Goal: Subscribe to service/newsletter

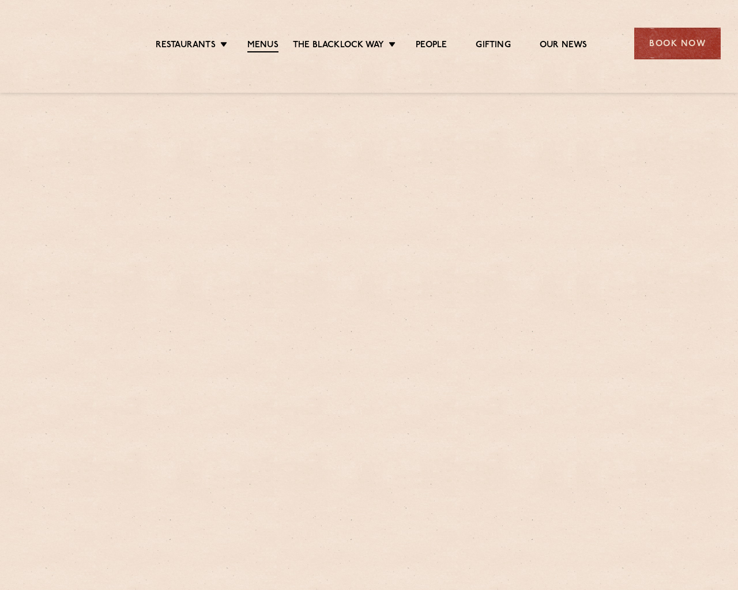
scroll to position [1907, 0]
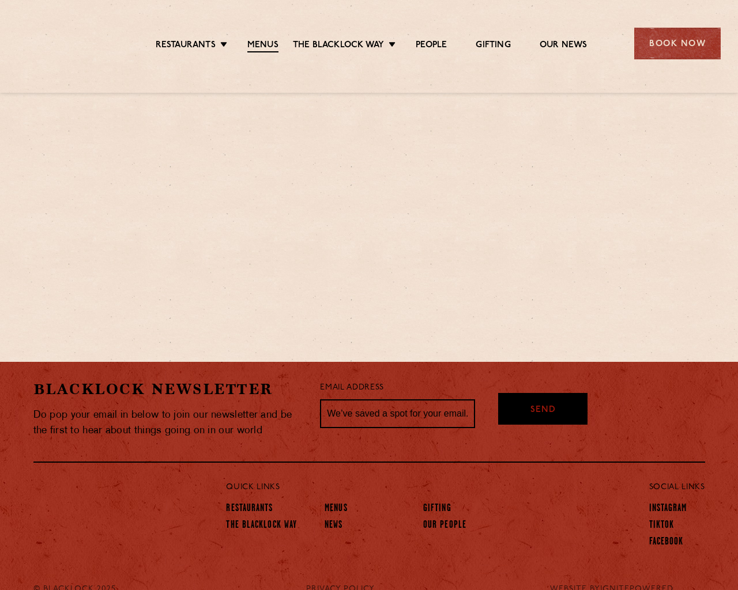
type input "[EMAIL_ADDRESS]"
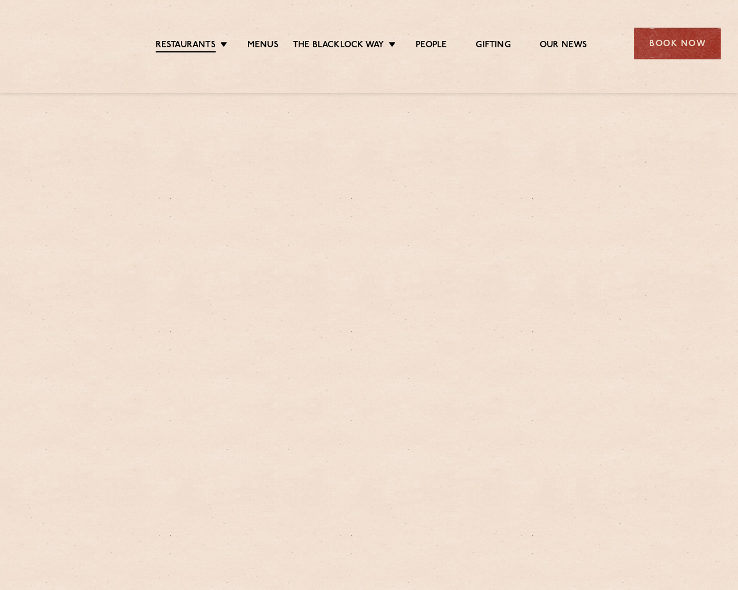
scroll to position [719, 0]
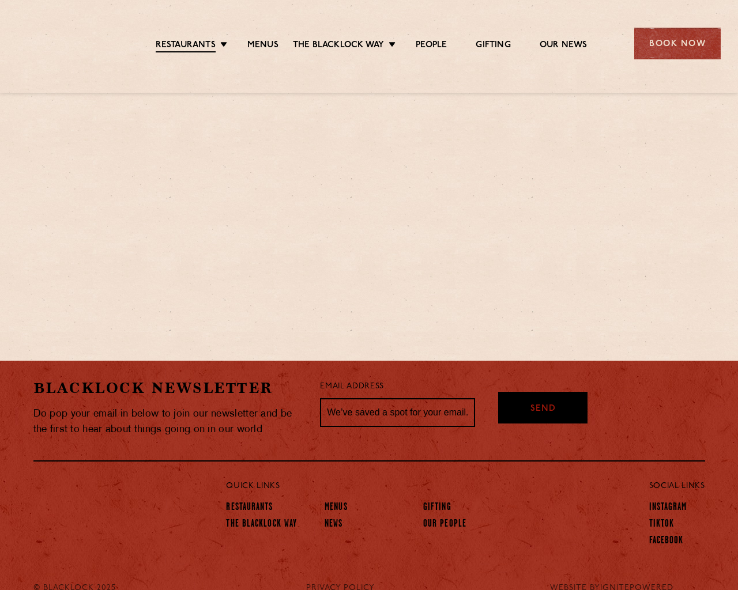
type input "[EMAIL_ADDRESS]"
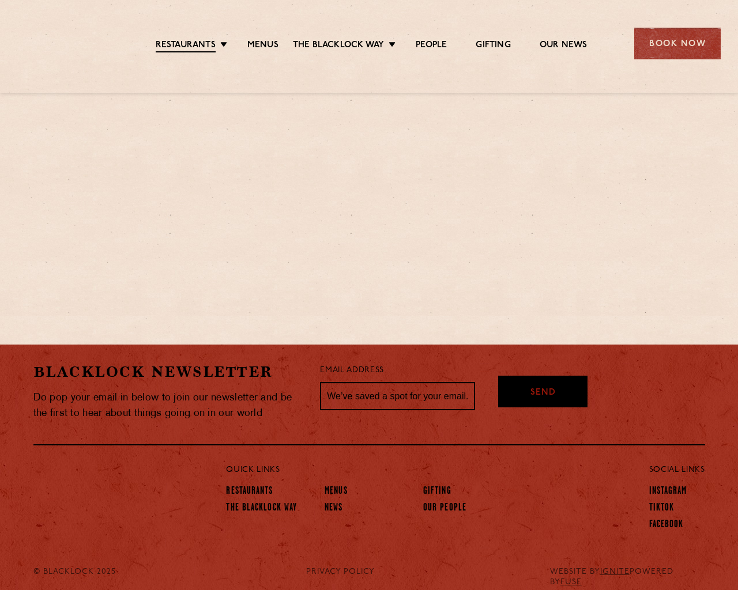
scroll to position [704, 0]
type input "[EMAIL_ADDRESS]"
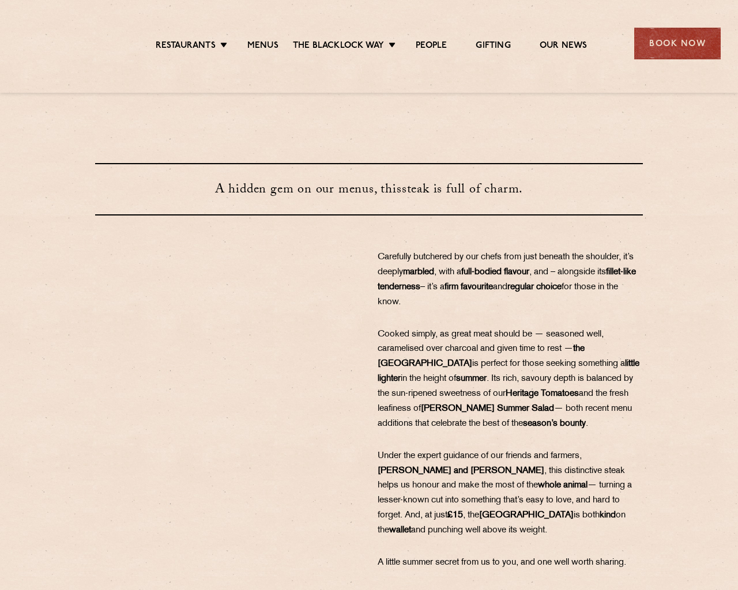
scroll to position [345, 0]
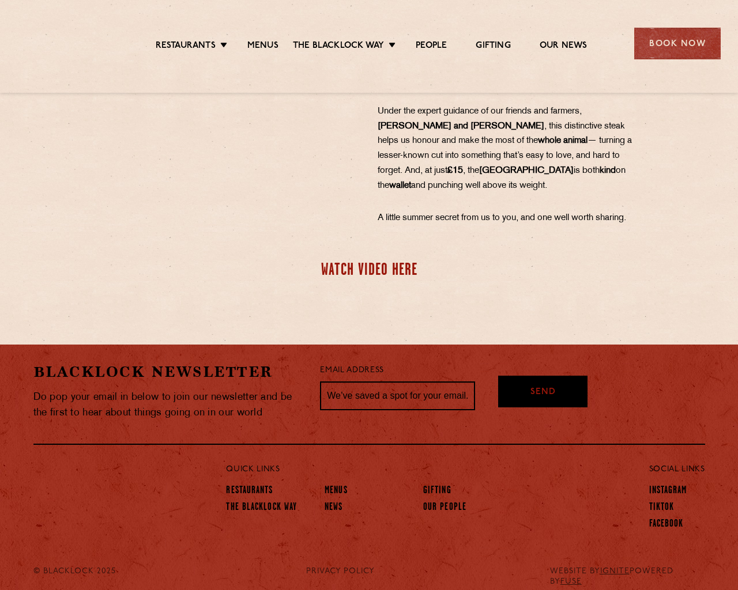
type input "[EMAIL_ADDRESS]"
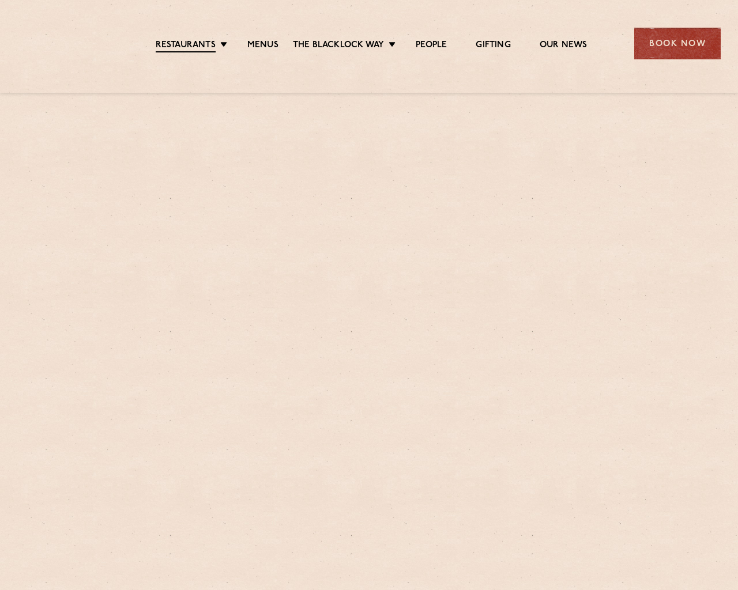
scroll to position [678, 0]
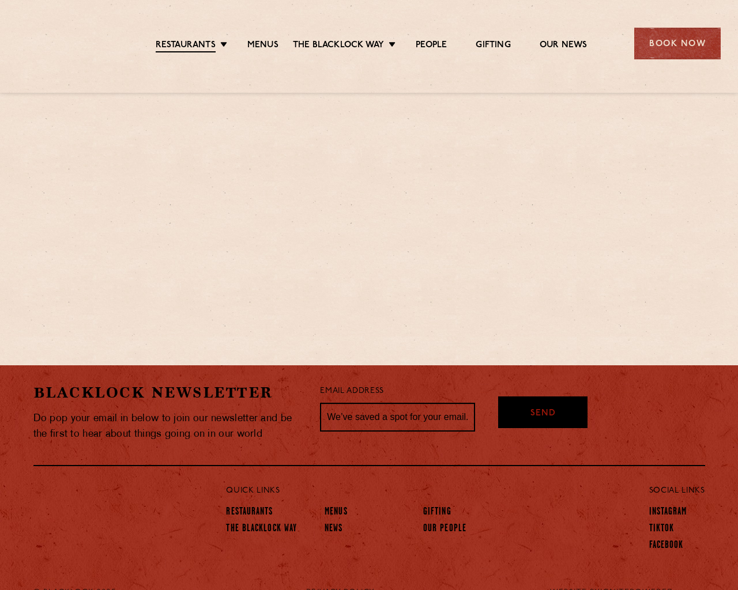
type input "[EMAIL_ADDRESS]"
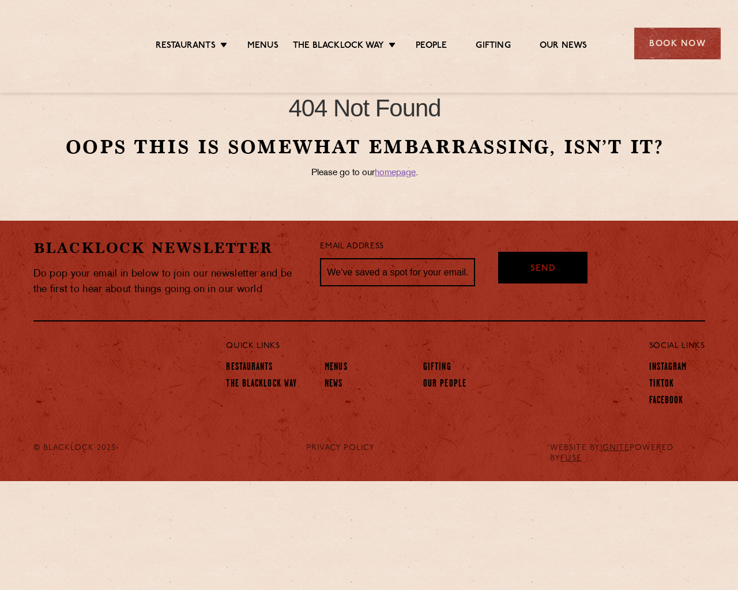
type input "[EMAIL_ADDRESS]"
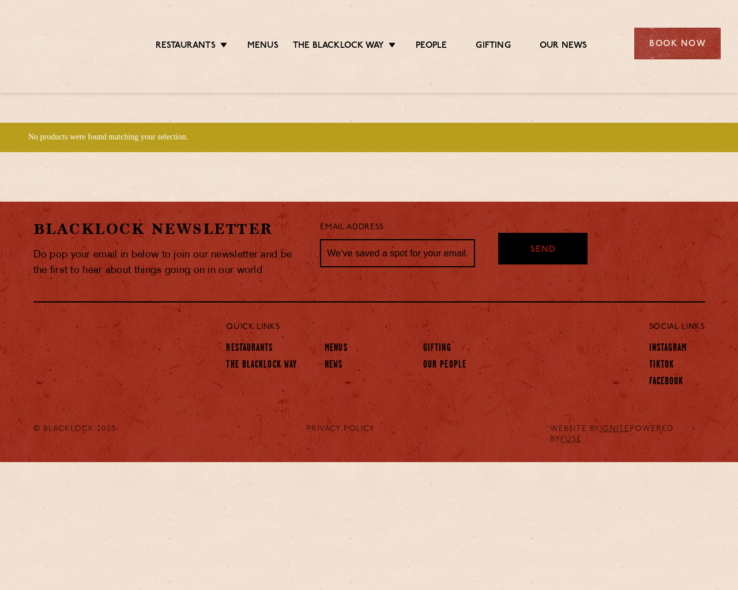
type input "[EMAIL_ADDRESS]"
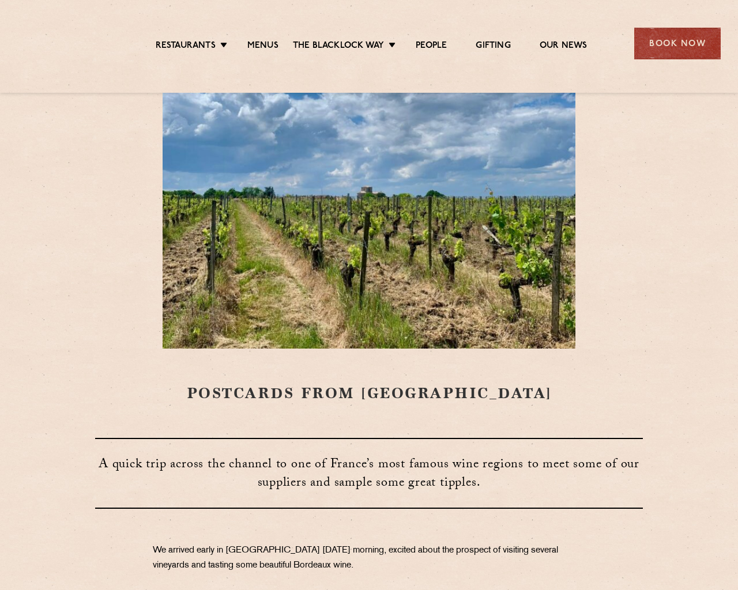
scroll to position [3399, 0]
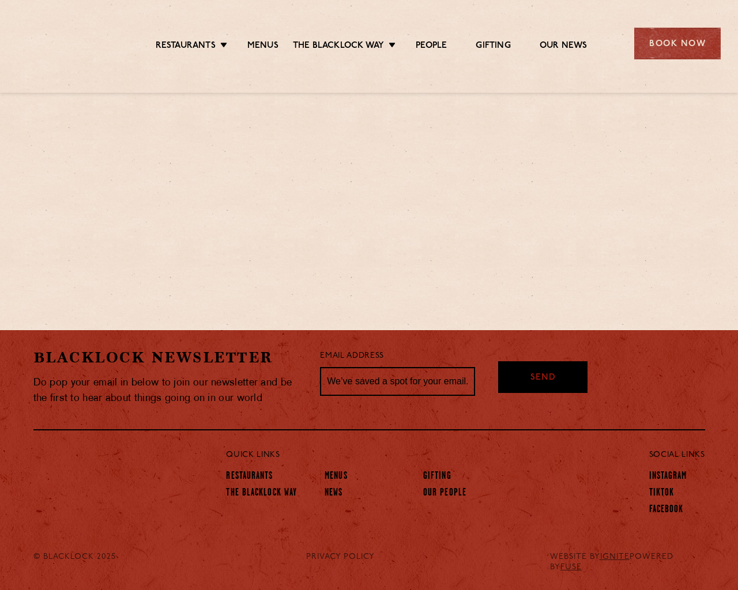
type input "[EMAIL_ADDRESS]"
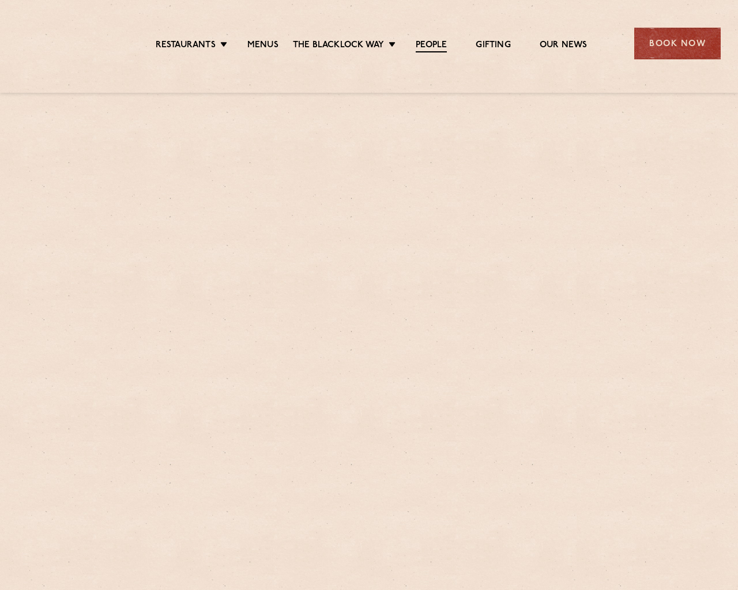
scroll to position [3538, 0]
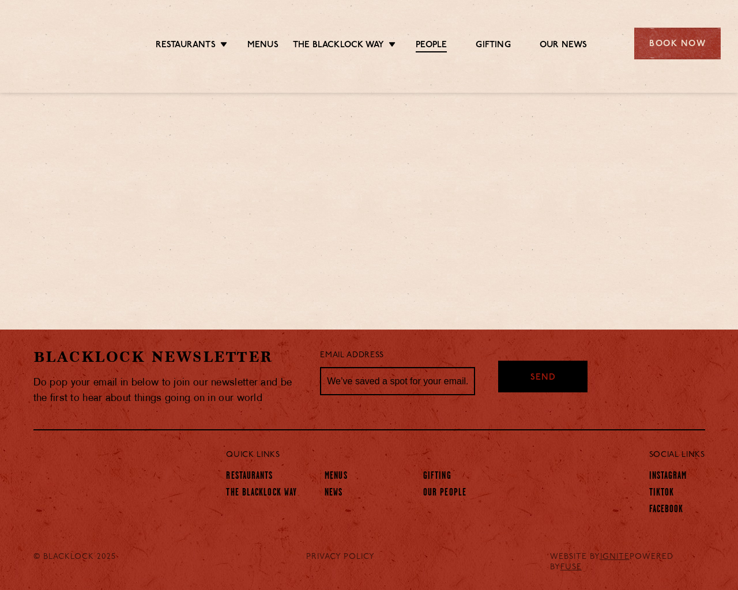
type input "[EMAIL_ADDRESS]"
checkbox input "true"
